Goal: Information Seeking & Learning: Find specific fact

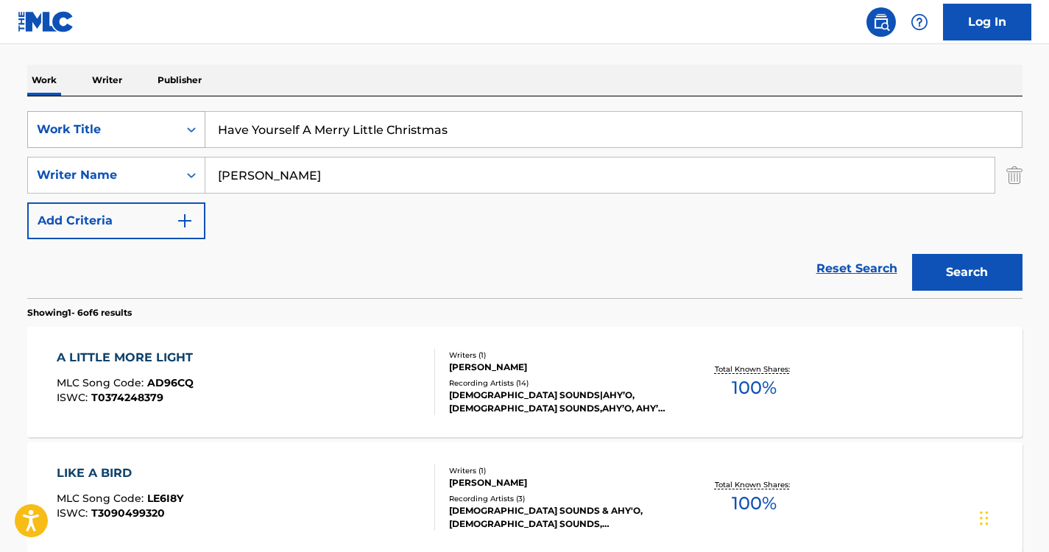
drag, startPoint x: 478, startPoint y: 120, endPoint x: 171, endPoint y: 113, distance: 306.9
click at [171, 113] on div "SearchWithCriteriae8801e4f-04aa-4da3-96ef-b2bd779f1efa Work Title Have Yourself…" at bounding box center [524, 129] width 995 height 37
type input "the monster"
drag, startPoint x: 421, startPoint y: 163, endPoint x: 83, endPoint y: 160, distance: 337.8
click at [83, 160] on div "SearchWithCriteria82d07ab8-859d-46ac-8a44-4a28ce86789b Writer Name [PERSON_NAME]" at bounding box center [524, 175] width 995 height 37
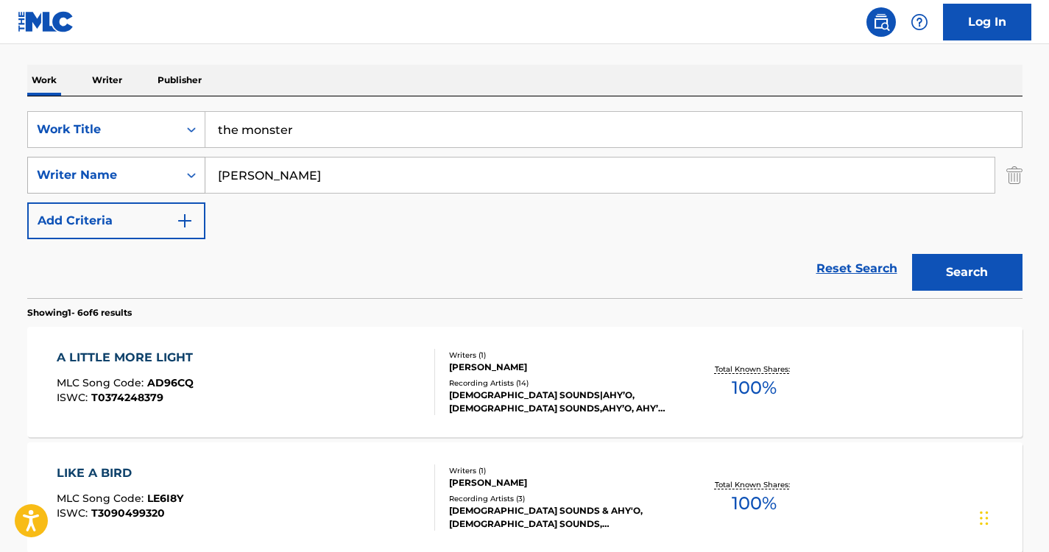
paste input "Frequenzy, AAlias"
type input "Frequenzy"
click at [939, 283] on button "Search" at bounding box center [967, 272] width 110 height 37
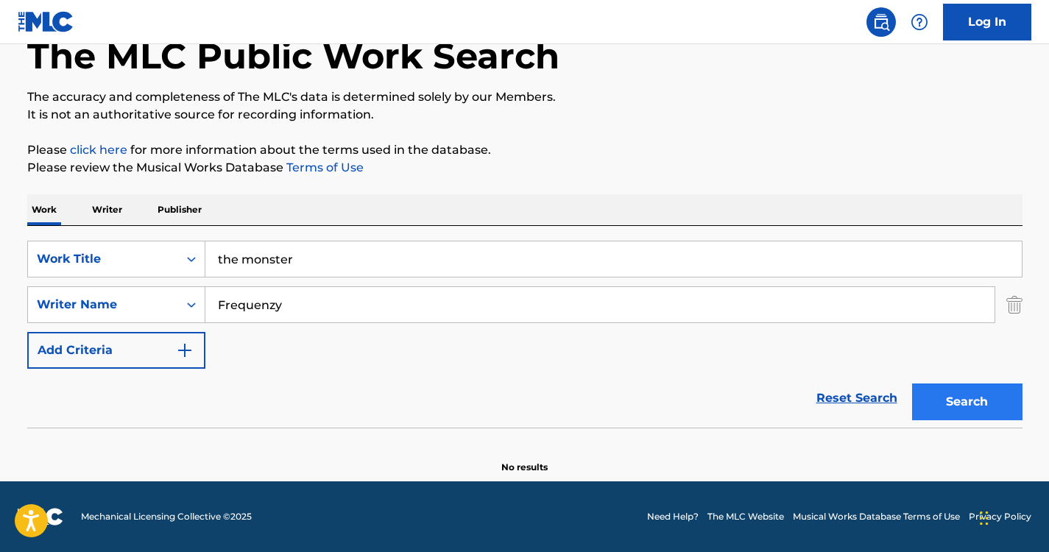
scroll to position [87, 0]
drag, startPoint x: 331, startPoint y: 250, endPoint x: 108, endPoint y: 235, distance: 223.5
click at [108, 235] on div "SearchWithCriteriae8801e4f-04aa-4da3-96ef-b2bd779f1efa Work Title the monster S…" at bounding box center [524, 327] width 995 height 202
type input "monster"
drag, startPoint x: 355, startPoint y: 297, endPoint x: 42, endPoint y: 242, distance: 318.1
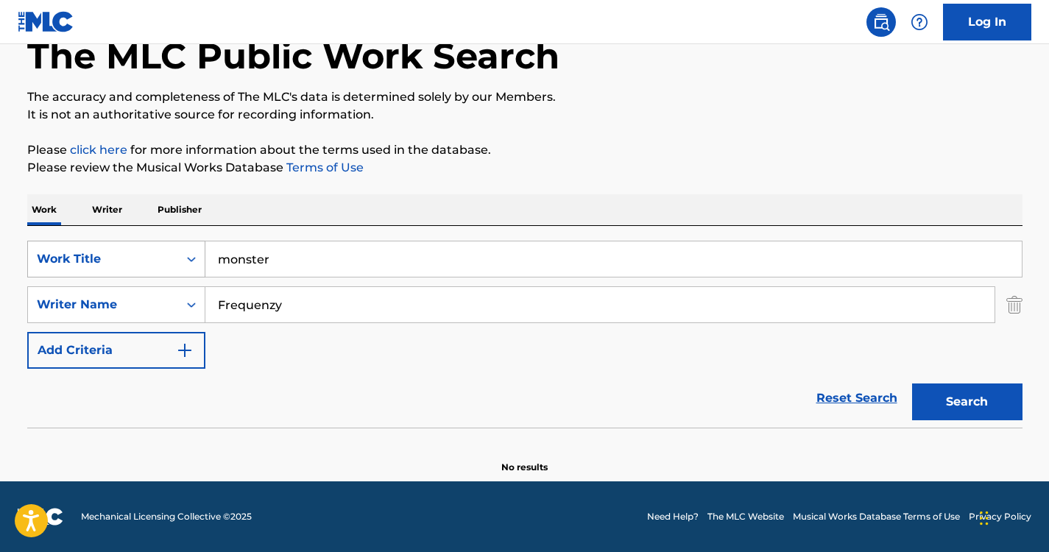
click at [41, 242] on div "SearchWithCriteriae8801e4f-04aa-4da3-96ef-b2bd779f1efa Work Title monster Searc…" at bounding box center [524, 305] width 995 height 128
click at [912, 383] on button "Search" at bounding box center [967, 401] width 110 height 37
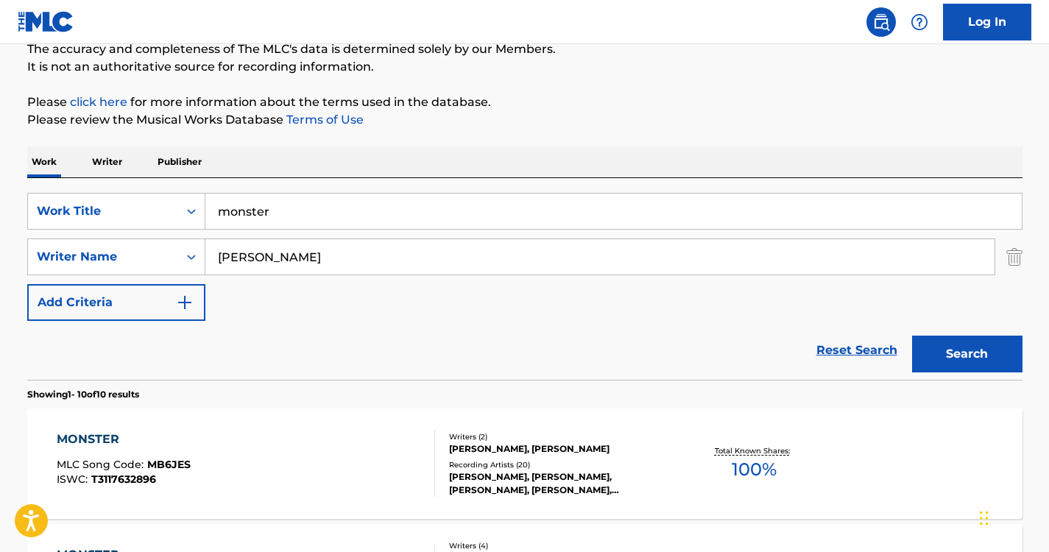
scroll to position [135, 0]
drag, startPoint x: 309, startPoint y: 242, endPoint x: 85, endPoint y: 237, distance: 224.5
click at [85, 237] on div "SearchWithCriteriae8801e4f-04aa-4da3-96ef-b2bd779f1efa Work Title monster Searc…" at bounding box center [524, 256] width 995 height 128
type input "[PERSON_NAME]"
click at [912, 335] on button "Search" at bounding box center [967, 353] width 110 height 37
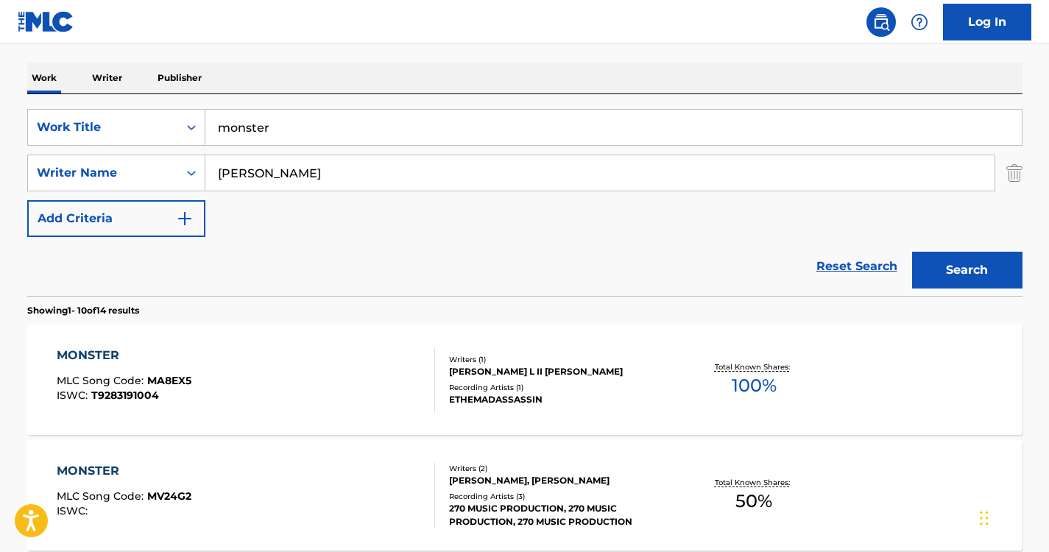
scroll to position [476, 0]
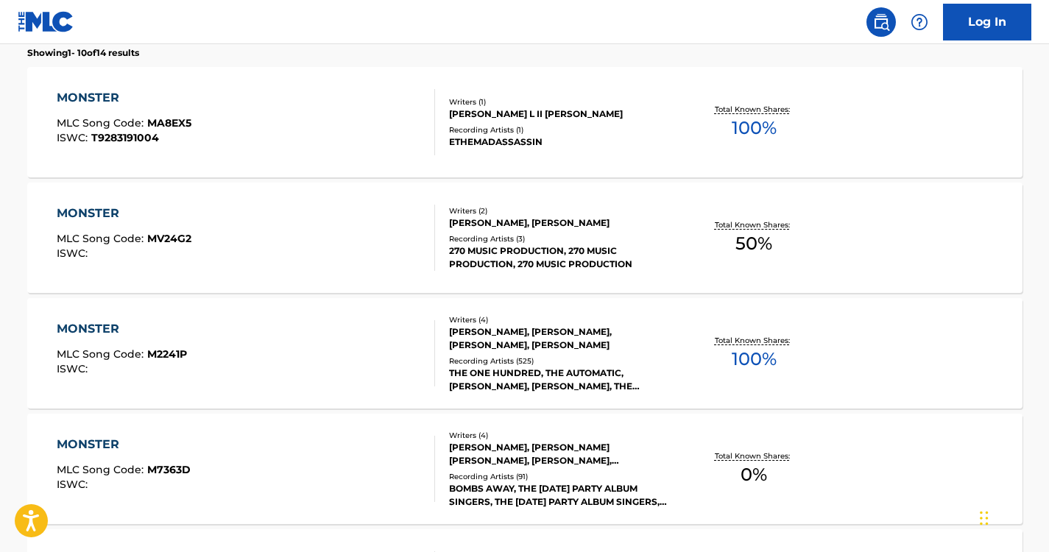
click at [100, 334] on div "MONSTER" at bounding box center [122, 329] width 130 height 18
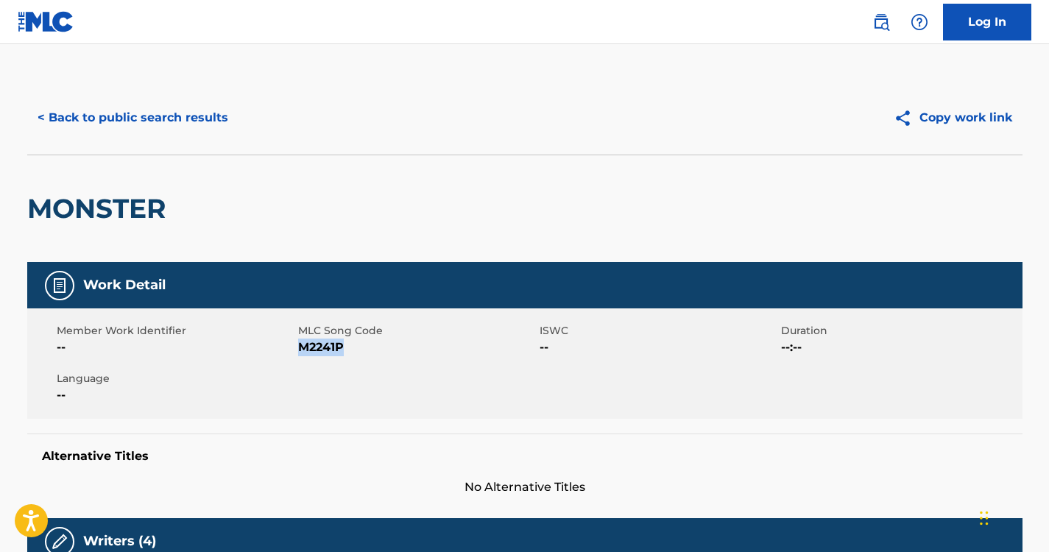
drag, startPoint x: 344, startPoint y: 344, endPoint x: 299, endPoint y: 347, distance: 44.9
click at [299, 347] on span "M2241P" at bounding box center [417, 347] width 238 height 18
copy span "M2241P"
click at [149, 111] on button "< Back to public search results" at bounding box center [132, 117] width 211 height 37
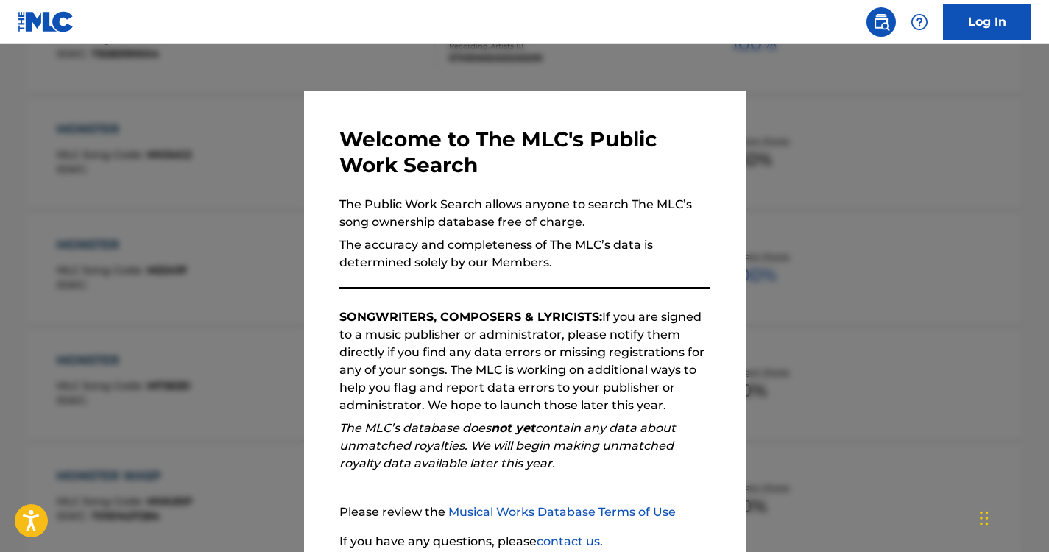
click at [210, 236] on div at bounding box center [524, 320] width 1049 height 552
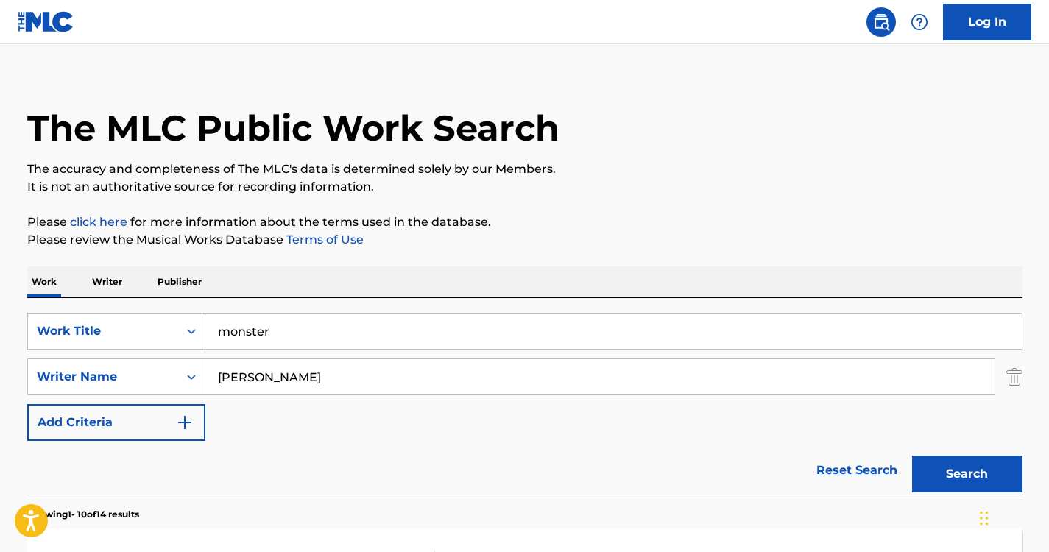
scroll to position [0, 0]
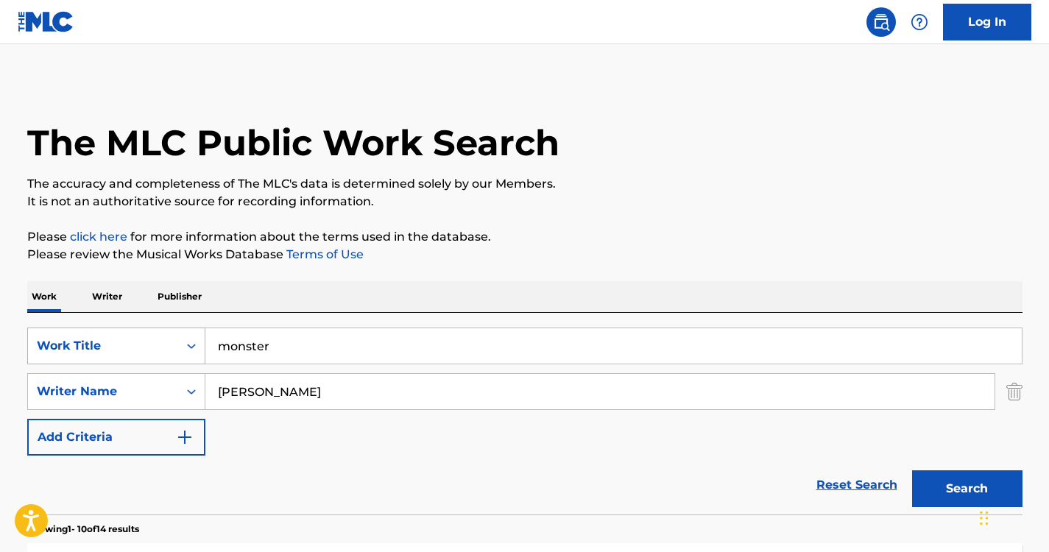
drag, startPoint x: 337, startPoint y: 395, endPoint x: 65, endPoint y: 360, distance: 273.8
click at [65, 360] on div "SearchWithCriteriae8801e4f-04aa-4da3-96ef-b2bd779f1efa Work Title monster Searc…" at bounding box center [524, 391] width 995 height 128
click at [912, 470] on button "Search" at bounding box center [967, 488] width 110 height 37
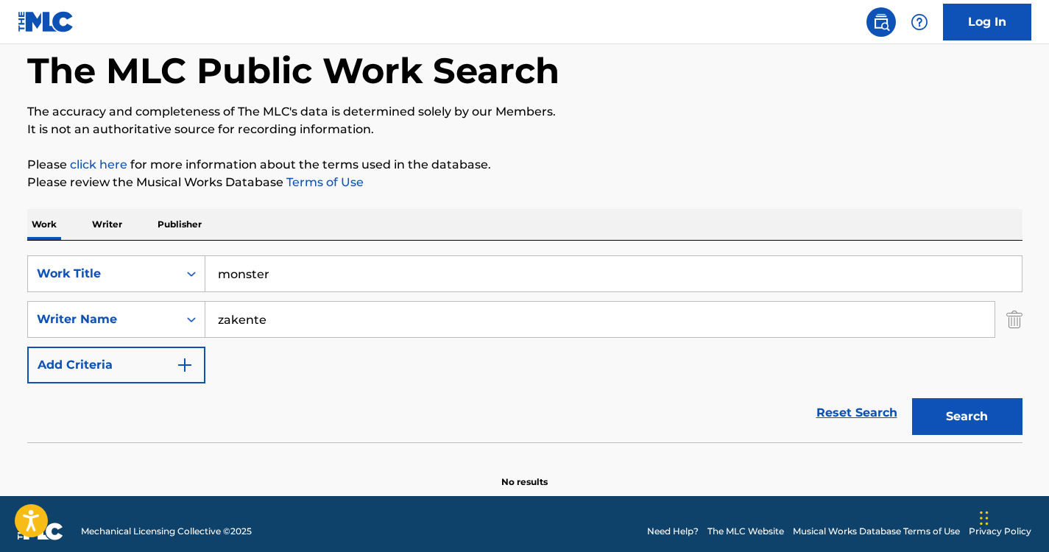
scroll to position [87, 0]
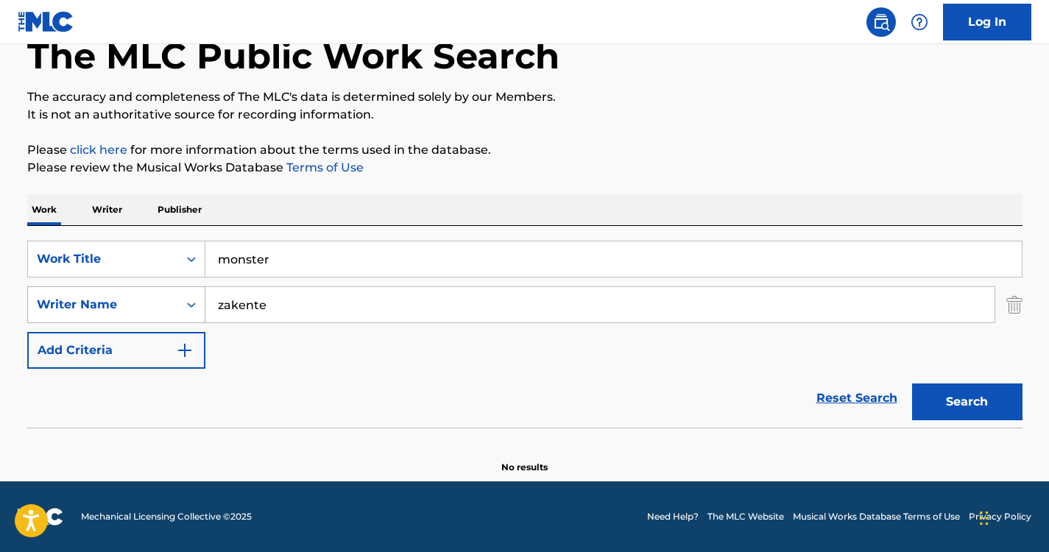
drag, startPoint x: 321, startPoint y: 307, endPoint x: 116, endPoint y: 301, distance: 205.4
click at [116, 301] on div "SearchWithCriteria82d07ab8-859d-46ac-8a44-4a28ce86789b Writer Name zakente" at bounding box center [524, 304] width 995 height 37
paste input "[PERSON_NAME]"
click at [946, 400] on button "Search" at bounding box center [967, 401] width 110 height 37
drag, startPoint x: 253, startPoint y: 302, endPoint x: 182, endPoint y: 302, distance: 70.6
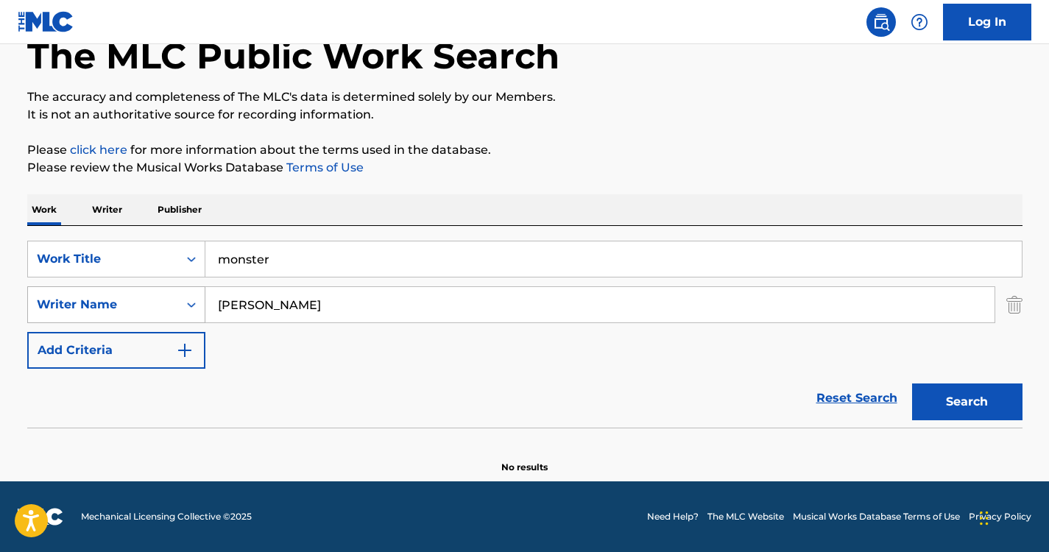
click at [182, 302] on div "SearchWithCriteria82d07ab8-859d-46ac-8a44-4a28ce86789b Writer Name [PERSON_NAME]" at bounding box center [524, 304] width 995 height 37
type input "[PERSON_NAME]"
click at [958, 387] on button "Search" at bounding box center [967, 401] width 110 height 37
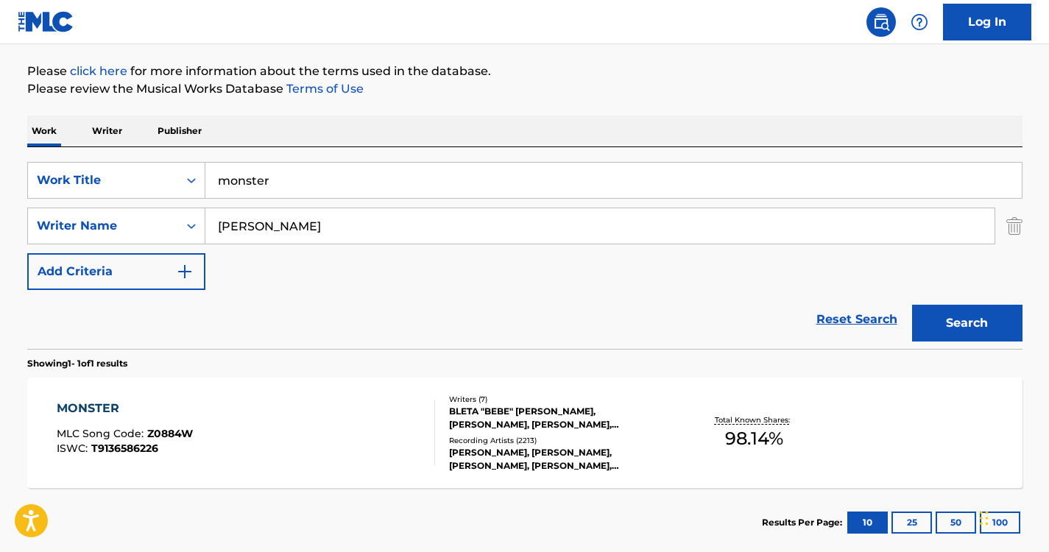
scroll to position [177, 0]
